Goal: Information Seeking & Learning: Learn about a topic

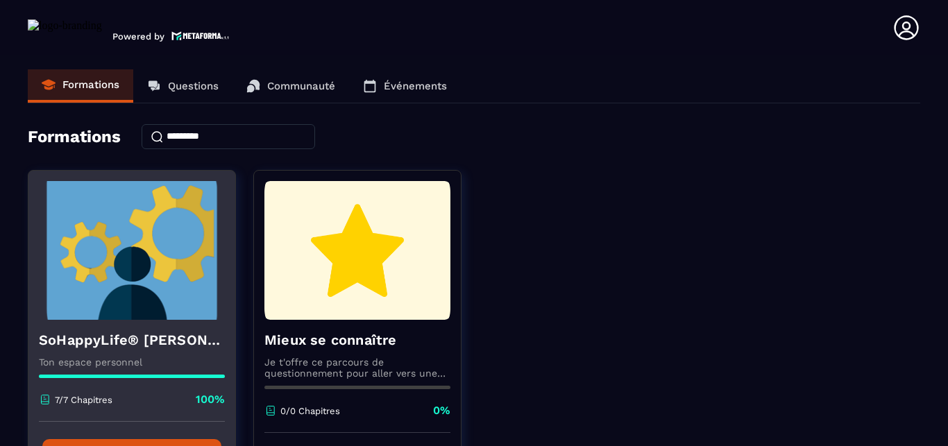
scroll to position [122, 0]
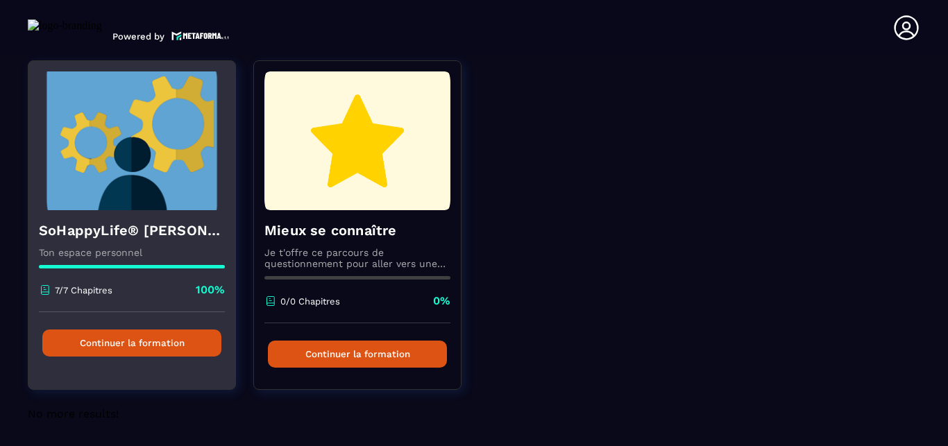
click at [131, 330] on button "Continuer la formation" at bounding box center [131, 343] width 179 height 27
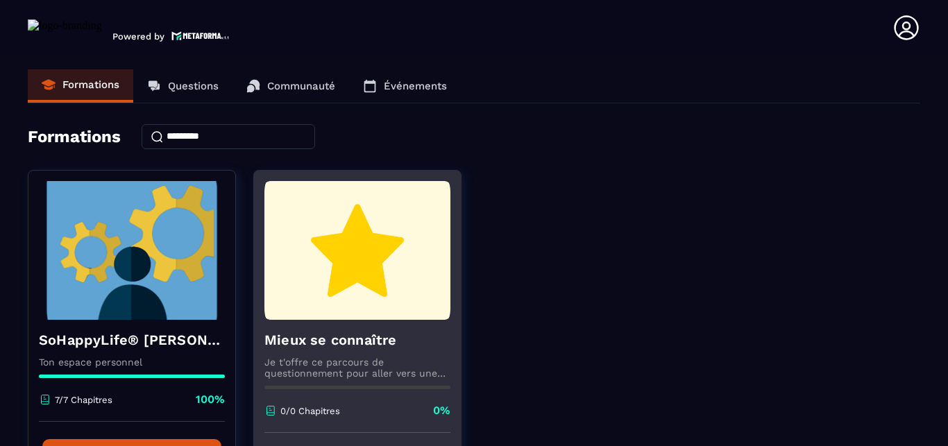
click at [326, 368] on p "Je t'offre ce parcours de questionnement pour aller vers une meilleure connaiss…" at bounding box center [357, 368] width 186 height 22
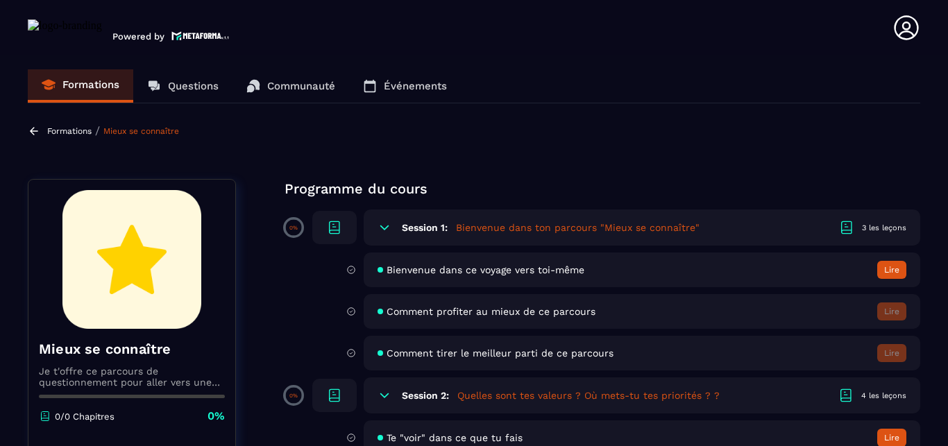
click at [877, 271] on button "Lire" at bounding box center [891, 270] width 29 height 18
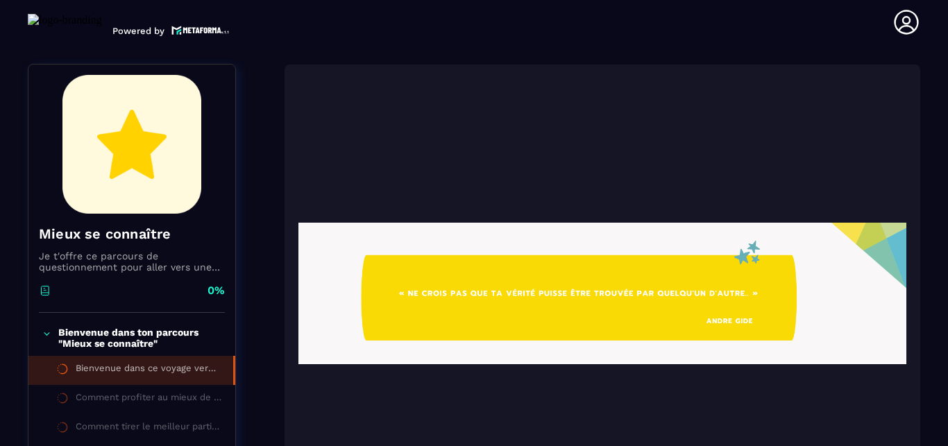
scroll to position [144, 0]
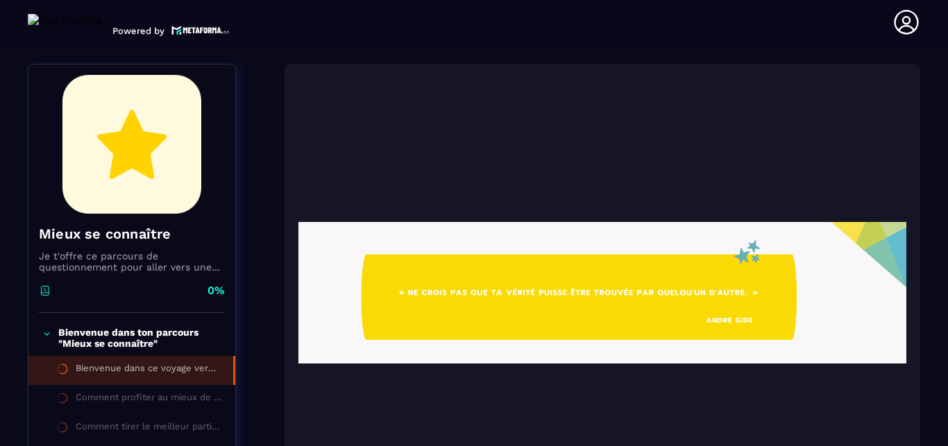
click at [720, 324] on img at bounding box center [602, 293] width 608 height 416
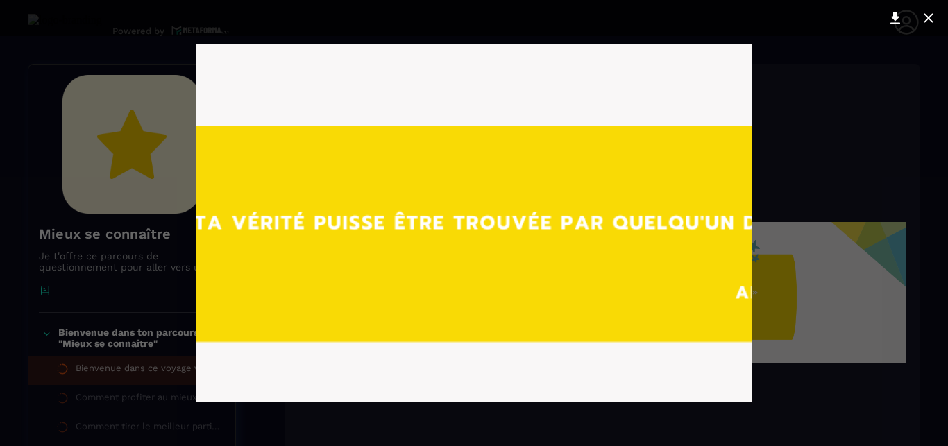
click at [802, 114] on div at bounding box center [474, 223] width 948 height 446
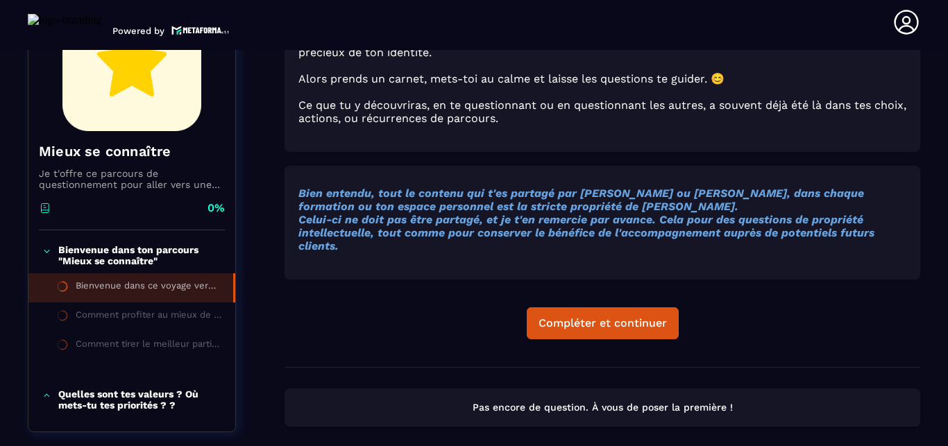
scroll to position [936, 0]
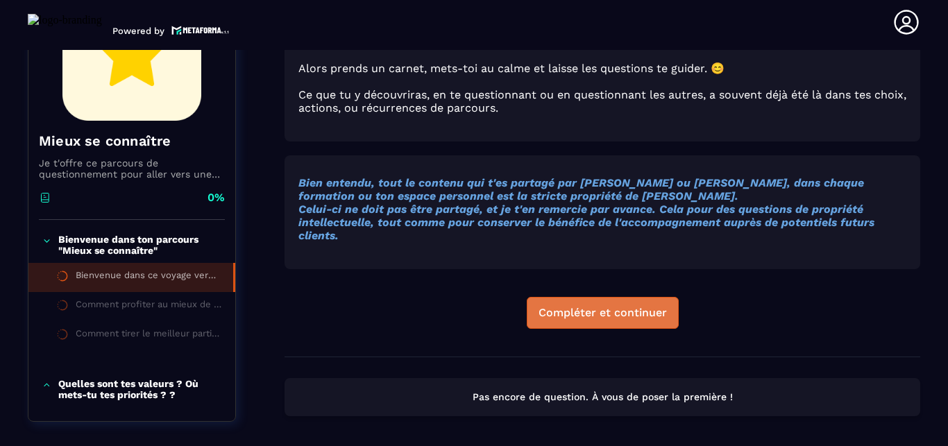
click at [572, 306] on div "Compléter et continuer" at bounding box center [603, 313] width 128 height 14
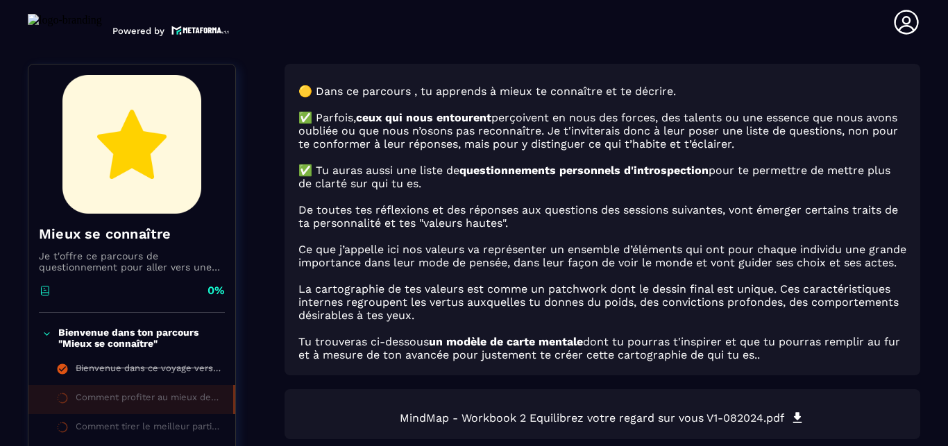
scroll to position [303, 0]
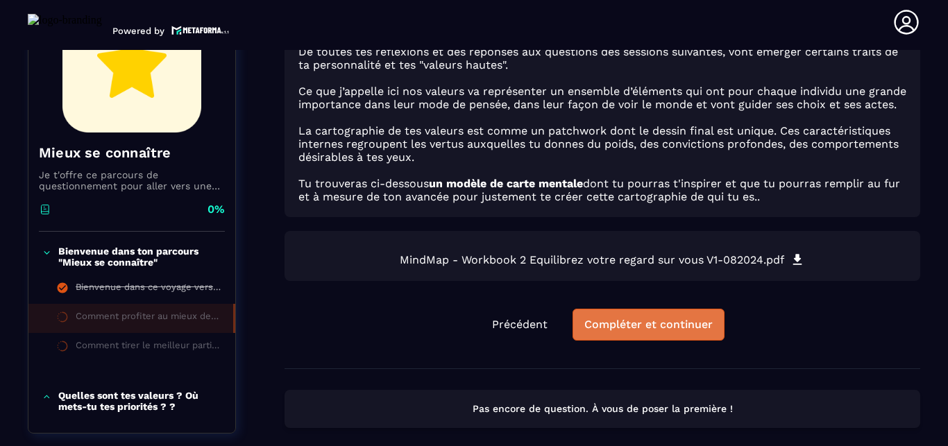
click at [634, 318] on div "Compléter et continuer" at bounding box center [648, 325] width 128 height 14
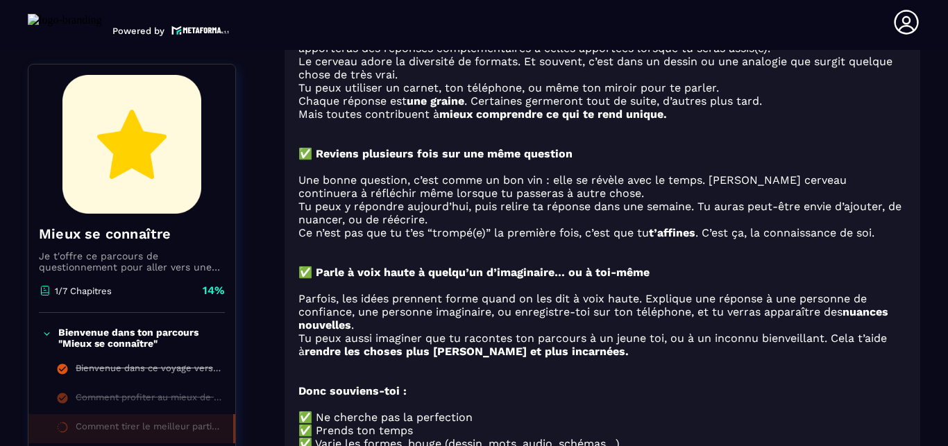
scroll to position [791, 0]
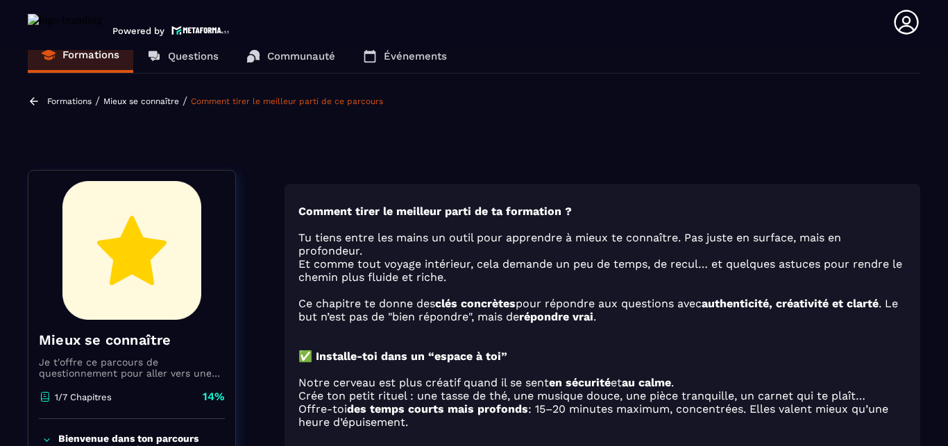
scroll to position [0, 0]
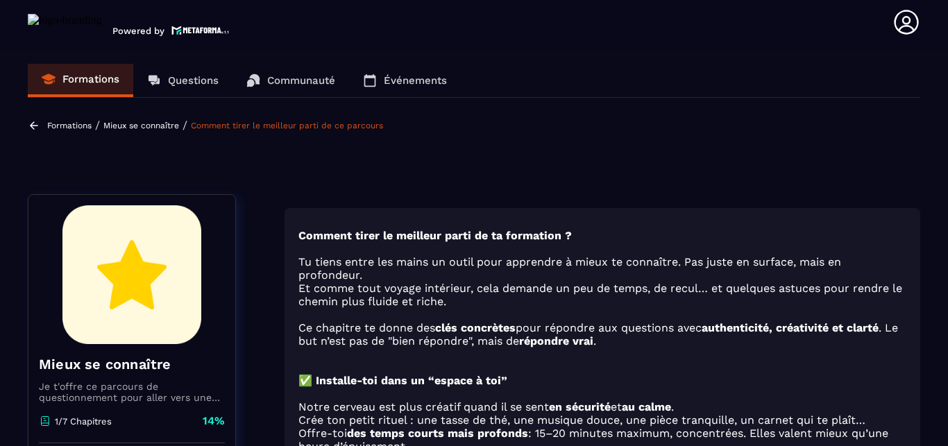
click at [132, 128] on p "Mieux se connaître" at bounding box center [141, 126] width 76 height 10
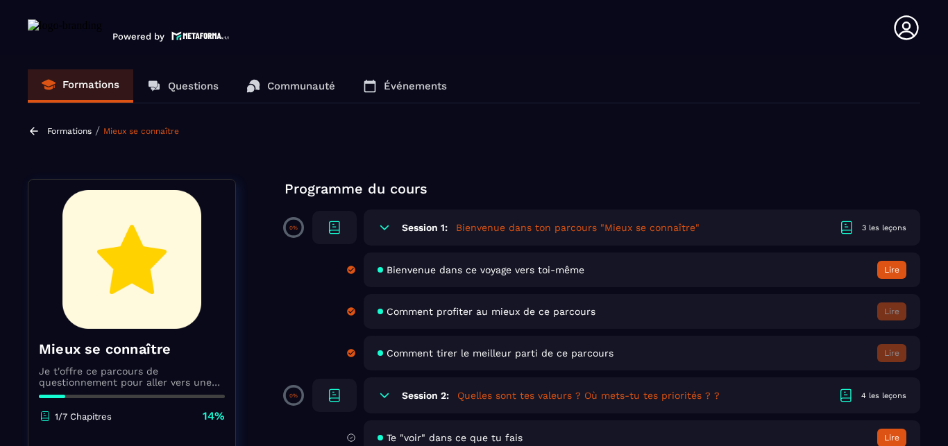
click at [412, 268] on span "Bienvenue dans ce voyage vers toi-même" at bounding box center [486, 269] width 198 height 11
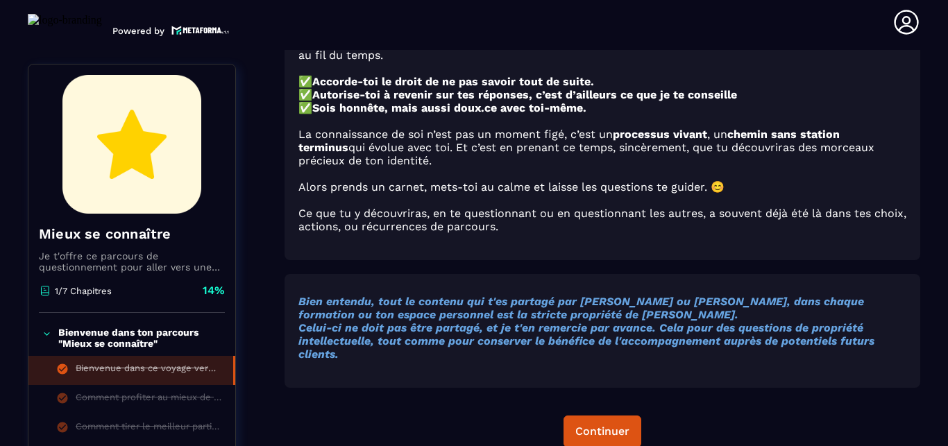
scroll to position [896, 0]
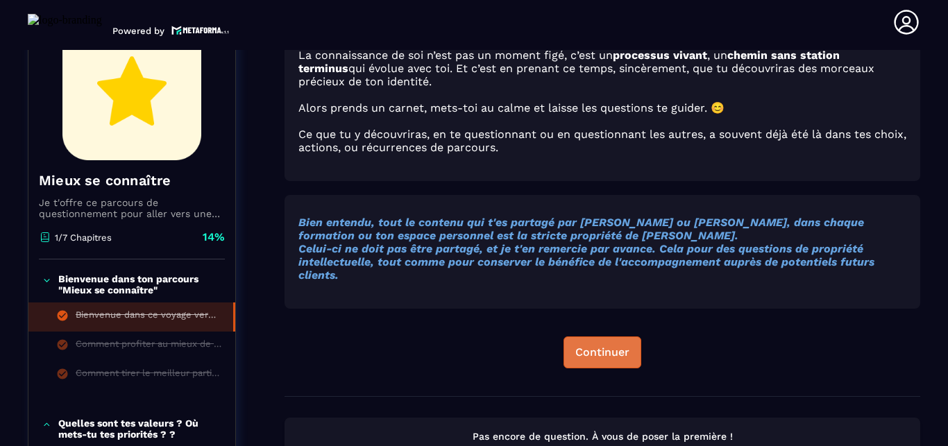
click at [584, 346] on div "Continuer" at bounding box center [602, 353] width 54 height 14
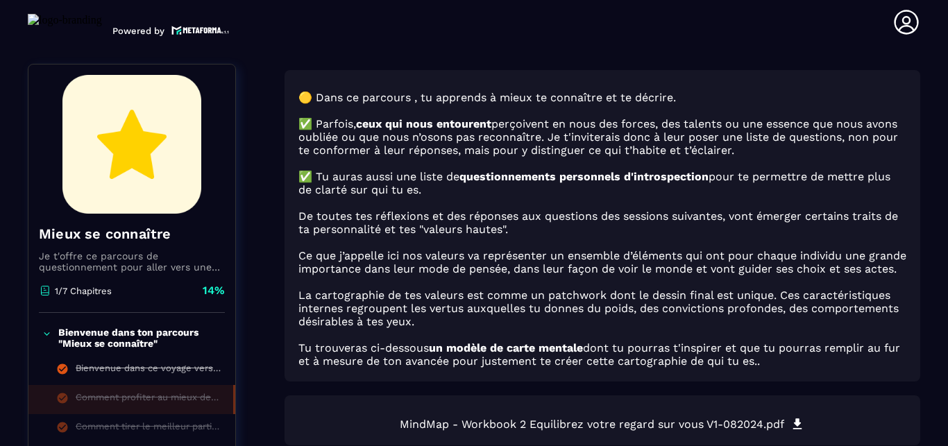
scroll to position [351, 0]
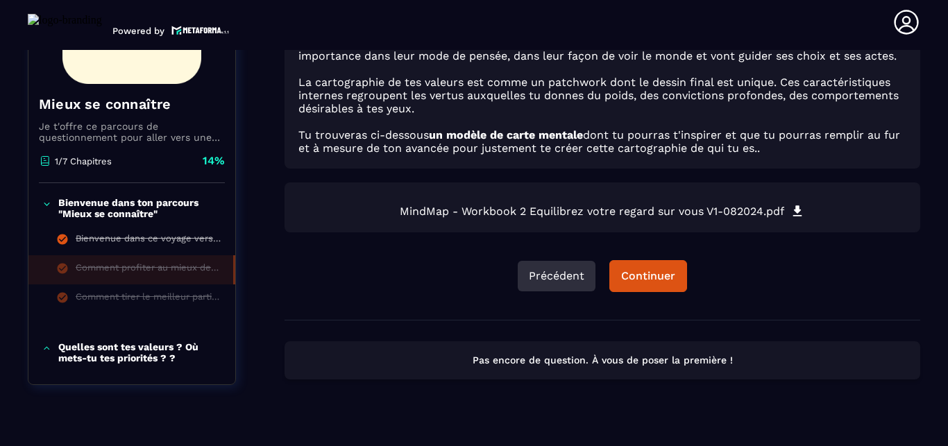
click at [543, 261] on button "Précédent" at bounding box center [557, 276] width 78 height 31
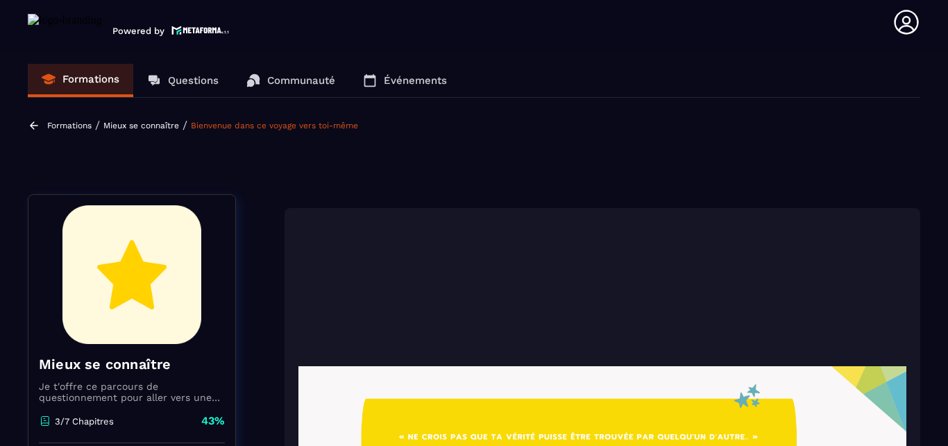
click at [137, 129] on p "Mieux se connaître" at bounding box center [141, 126] width 76 height 10
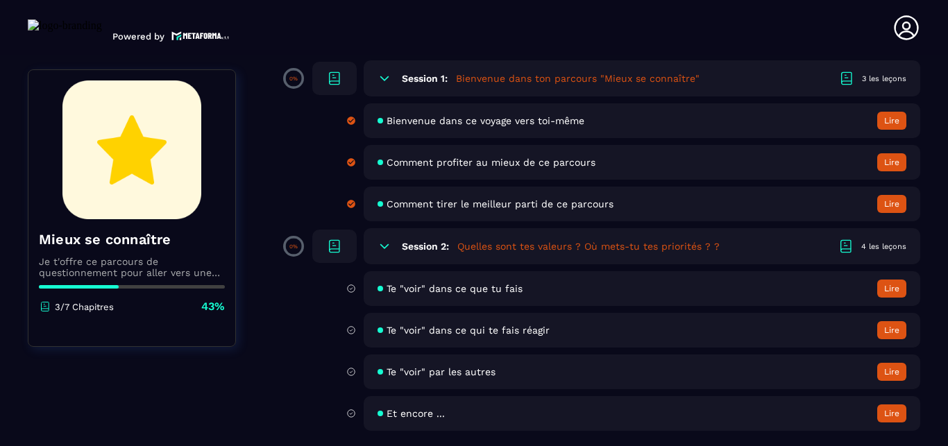
click at [628, 242] on h5 "Quelles sont tes valeurs ? Où mets-tu tes priorités ? ?" at bounding box center [588, 246] width 262 height 14
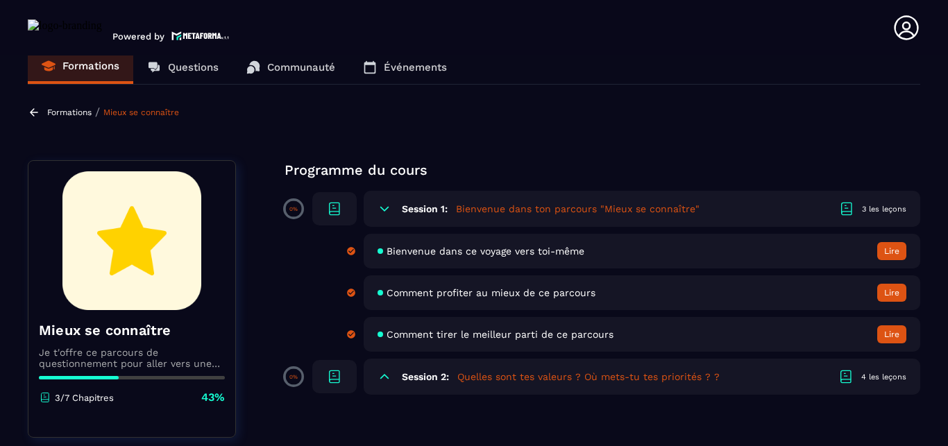
click at [604, 370] on h5 "Quelles sont tes valeurs ? Où mets-tu tes priorités ? ?" at bounding box center [588, 377] width 262 height 14
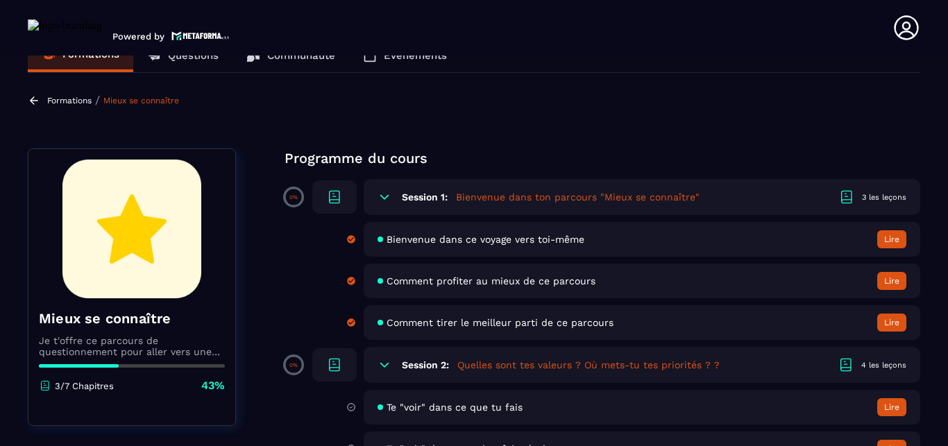
click at [462, 402] on span "Te "voir" dans ce que tu fais" at bounding box center [455, 407] width 136 height 11
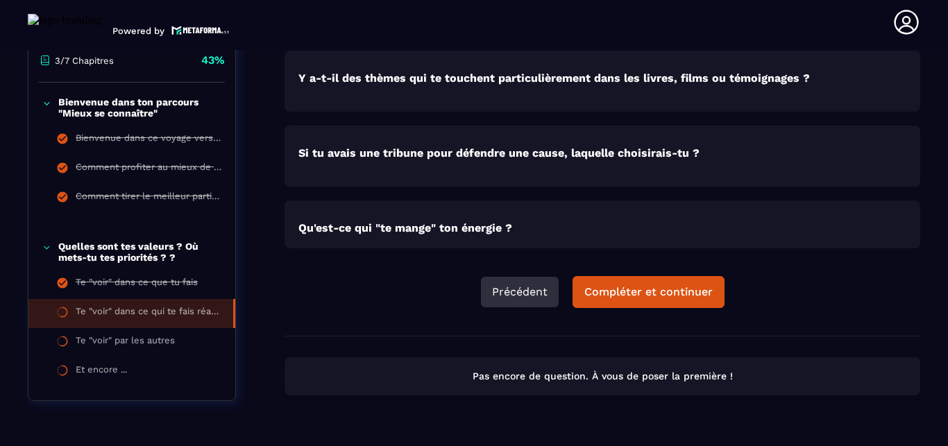
click at [519, 277] on button "Précédent" at bounding box center [520, 292] width 78 height 31
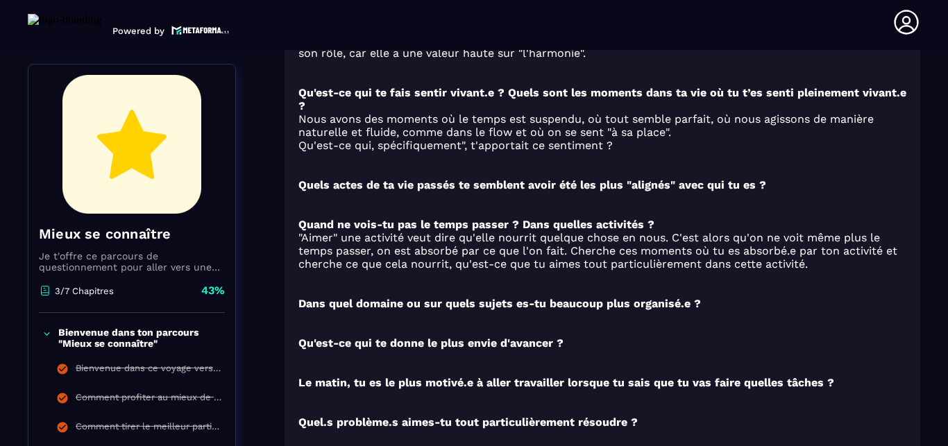
click at [109, 330] on p "Bienvenue dans ton parcours "Mieux se connaître"" at bounding box center [139, 338] width 163 height 22
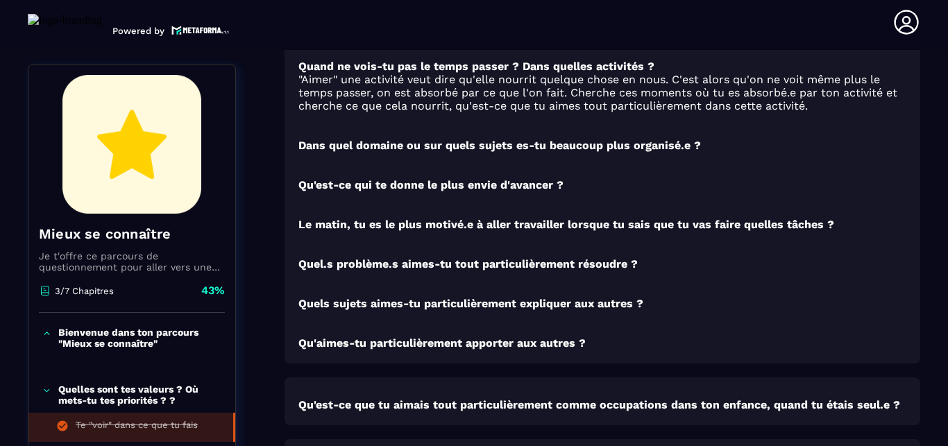
click at [120, 394] on p "Quelles sont tes valeurs ? Où mets-tu tes priorités ? ?" at bounding box center [139, 395] width 163 height 22
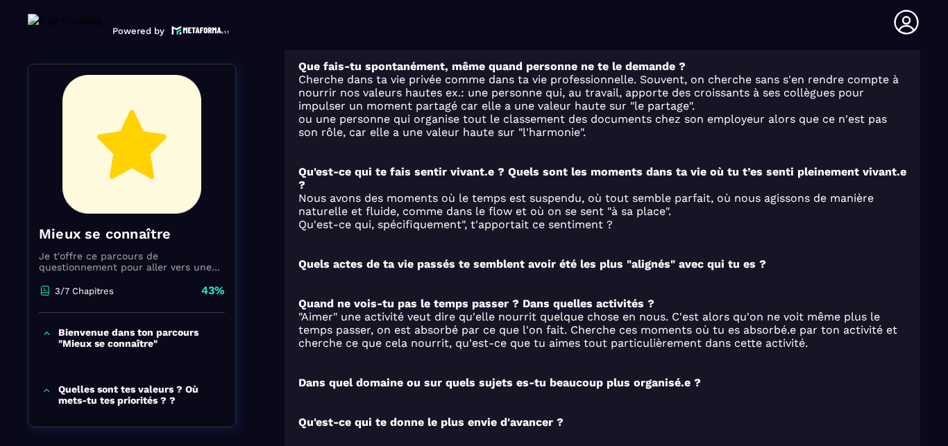
scroll to position [857, 0]
